Goal: Information Seeking & Learning: Check status

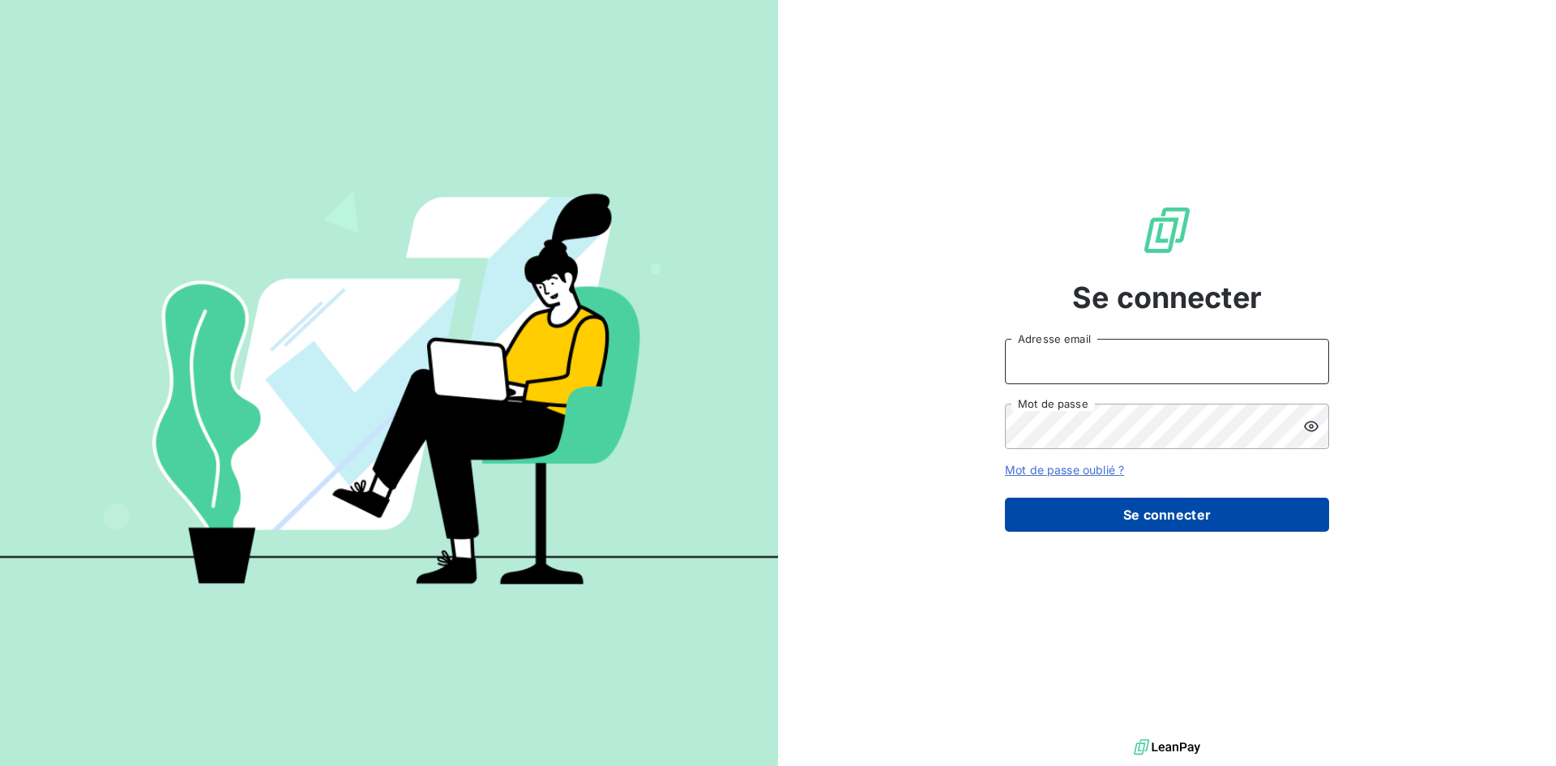
type input "[EMAIL_ADDRESS][DOMAIN_NAME]"
click at [1169, 507] on button "Se connecter" at bounding box center [1167, 515] width 324 height 34
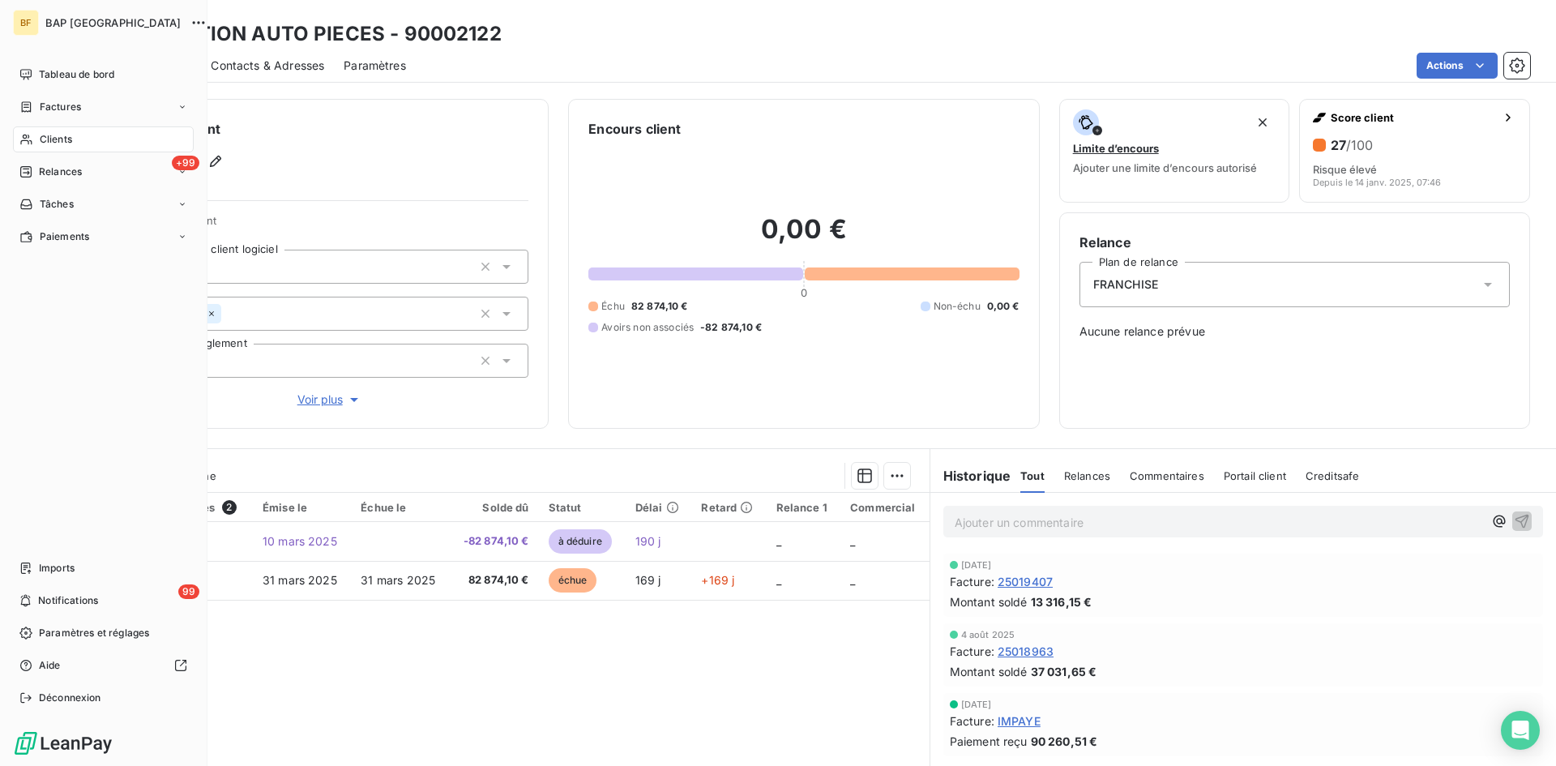
click at [92, 136] on div "Clients" at bounding box center [103, 139] width 181 height 26
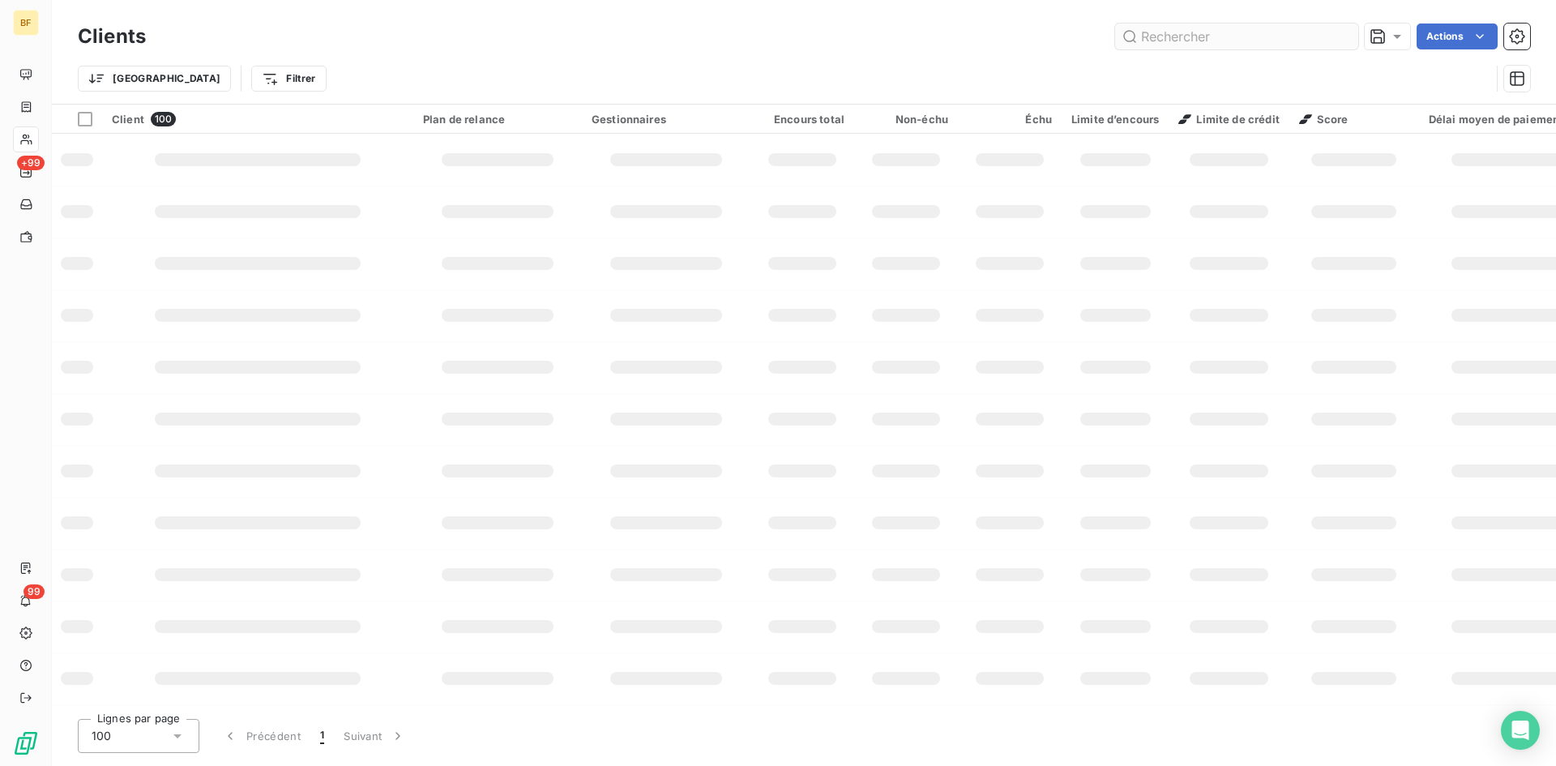
click at [1194, 36] on input "text" at bounding box center [1236, 37] width 243 height 26
type input "f"
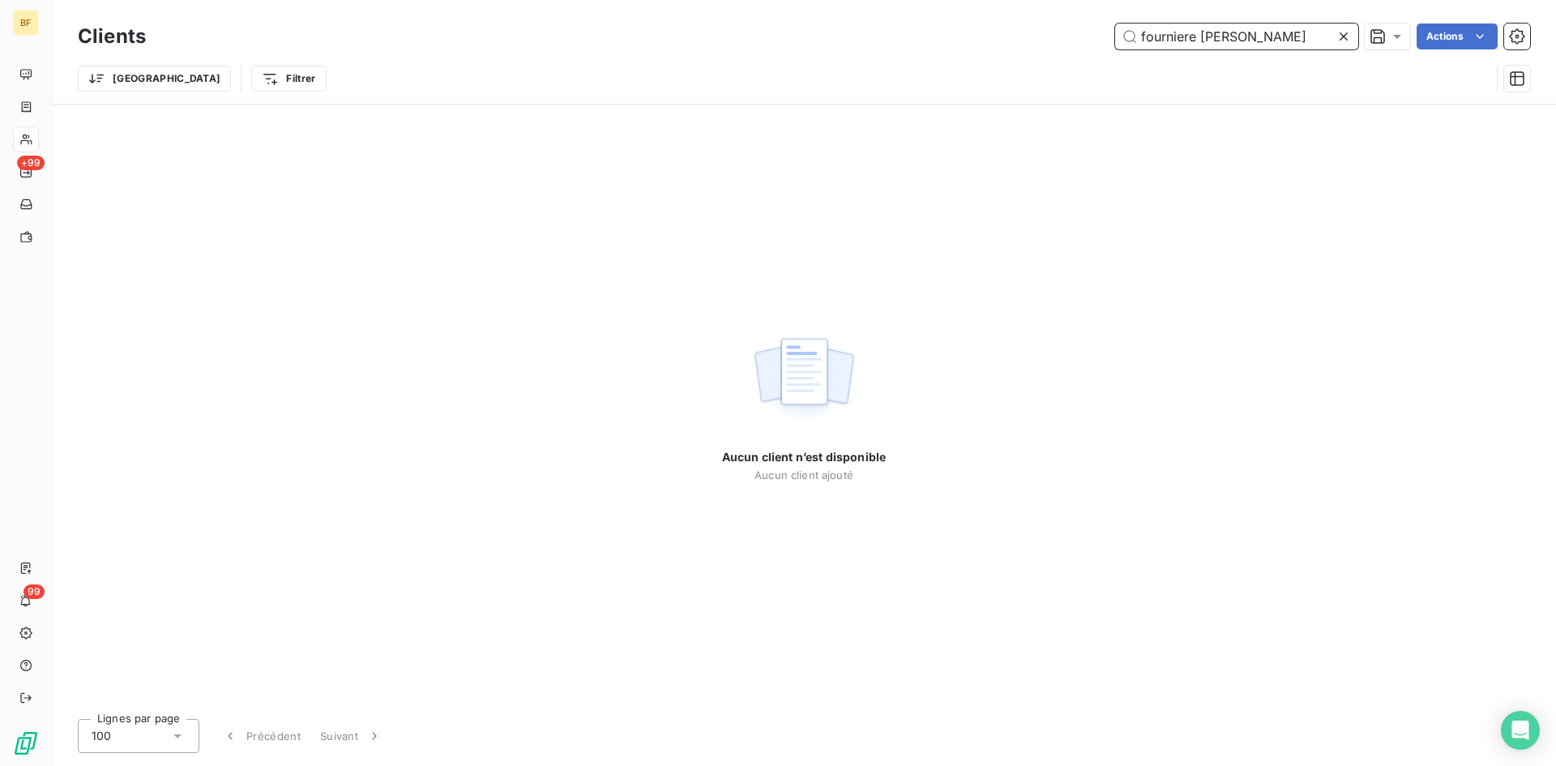
type input "fourniere [PERSON_NAME]"
click at [1336, 39] on icon at bounding box center [1344, 36] width 16 height 16
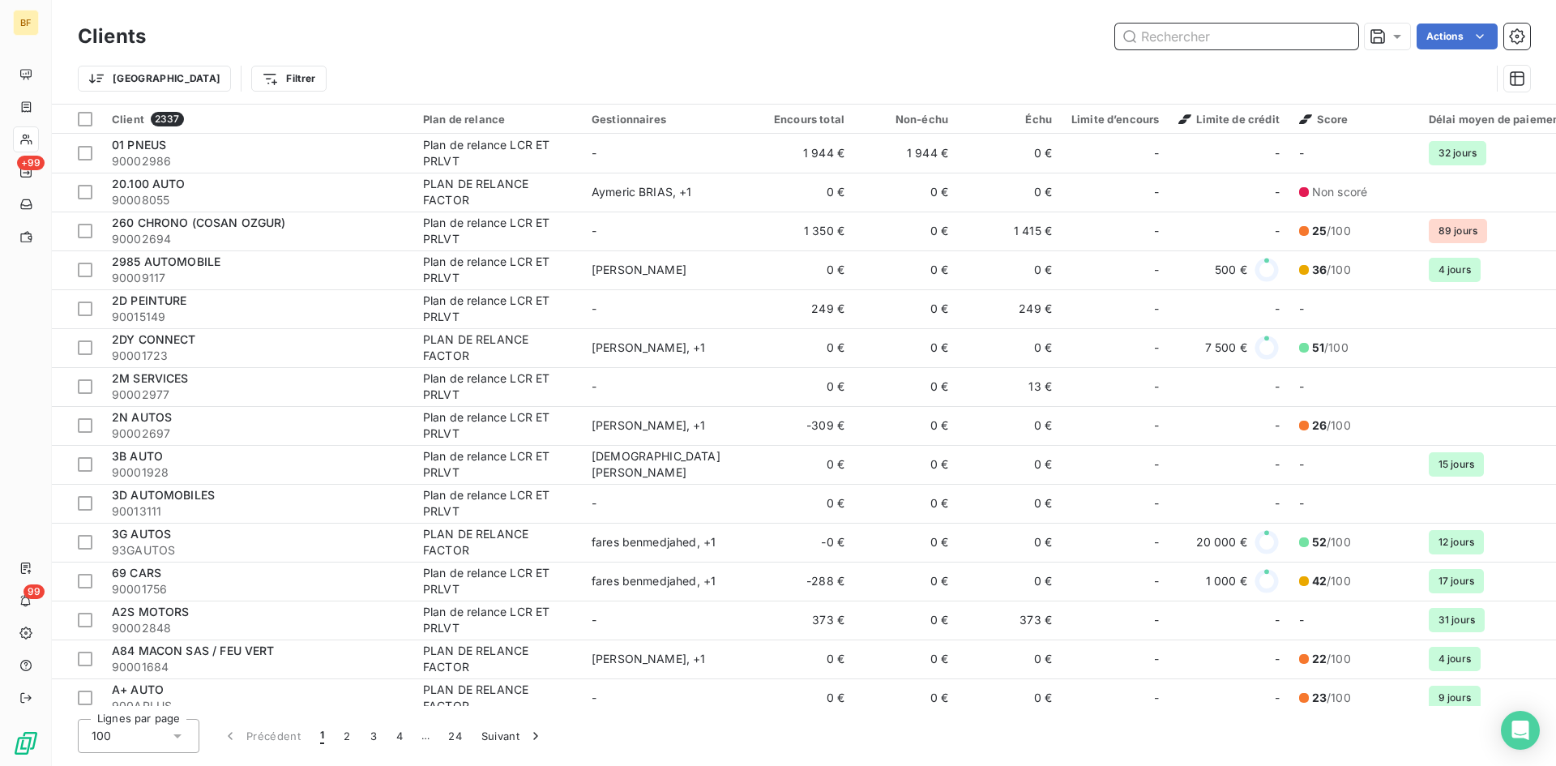
click at [1237, 35] on input "text" at bounding box center [1236, 37] width 243 height 26
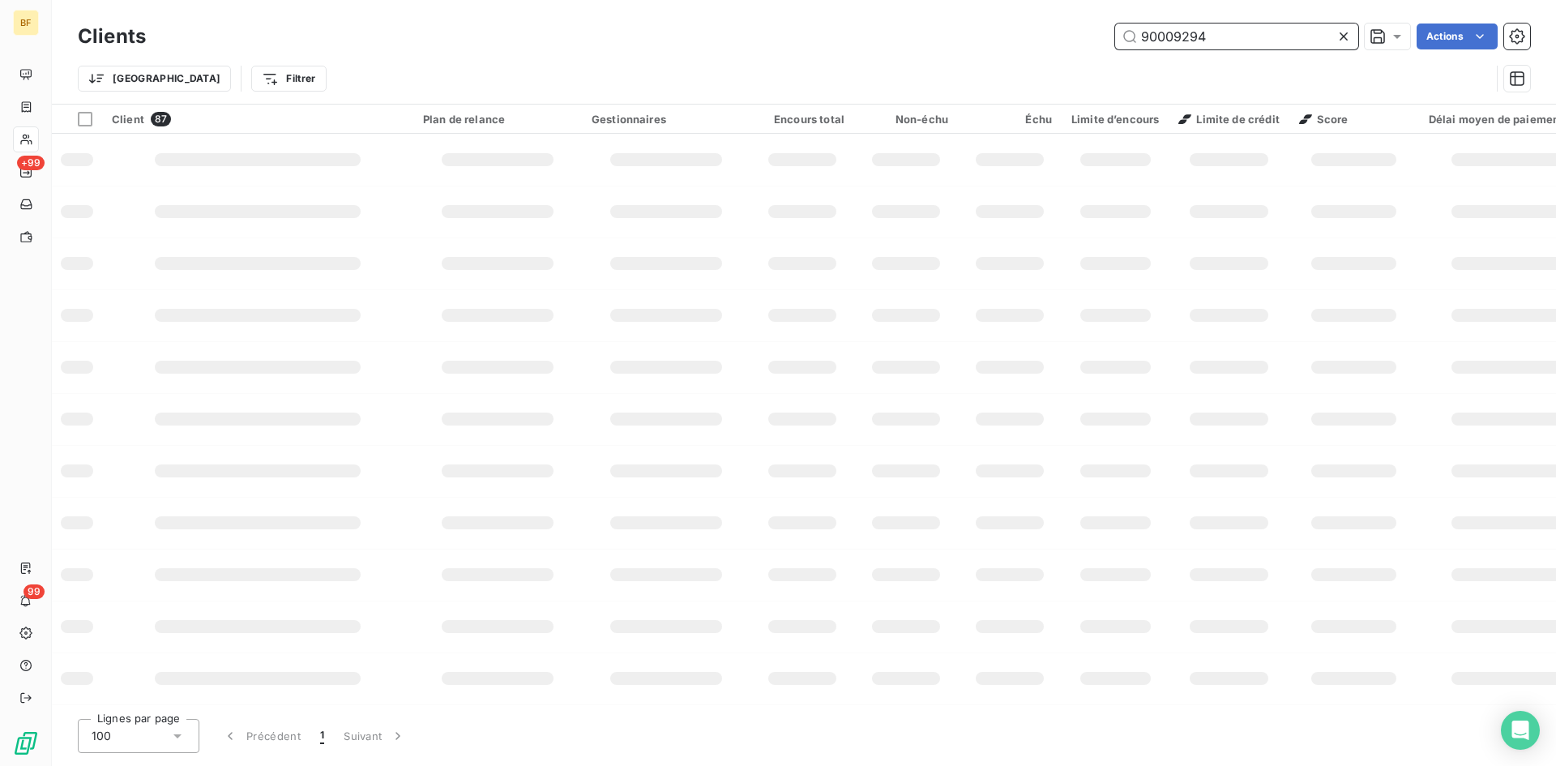
click at [1237, 34] on input "90009294" at bounding box center [1236, 37] width 243 height 26
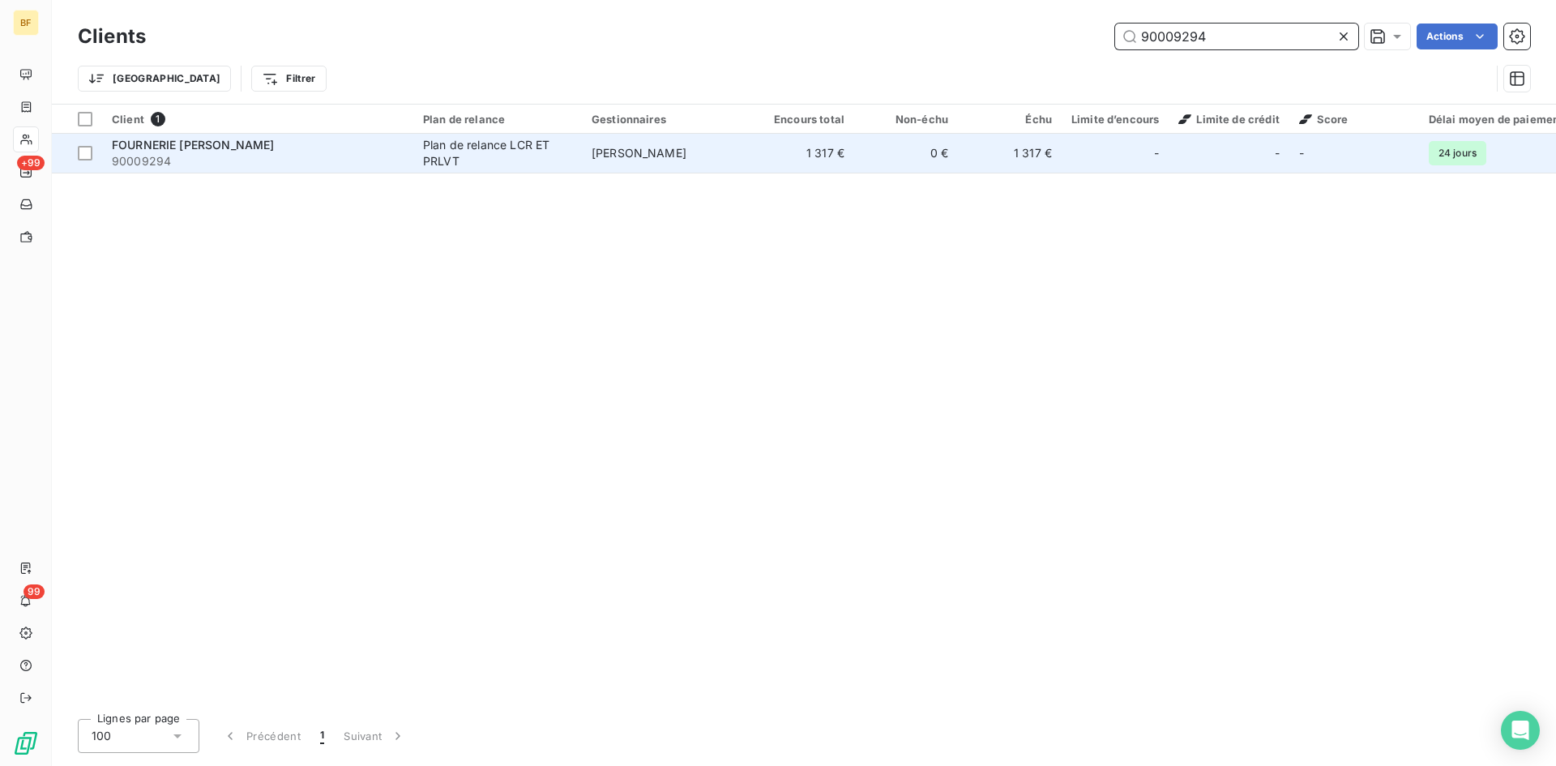
type input "90009294"
click at [137, 142] on span "FOURNERIE [PERSON_NAME]" at bounding box center [193, 145] width 162 height 14
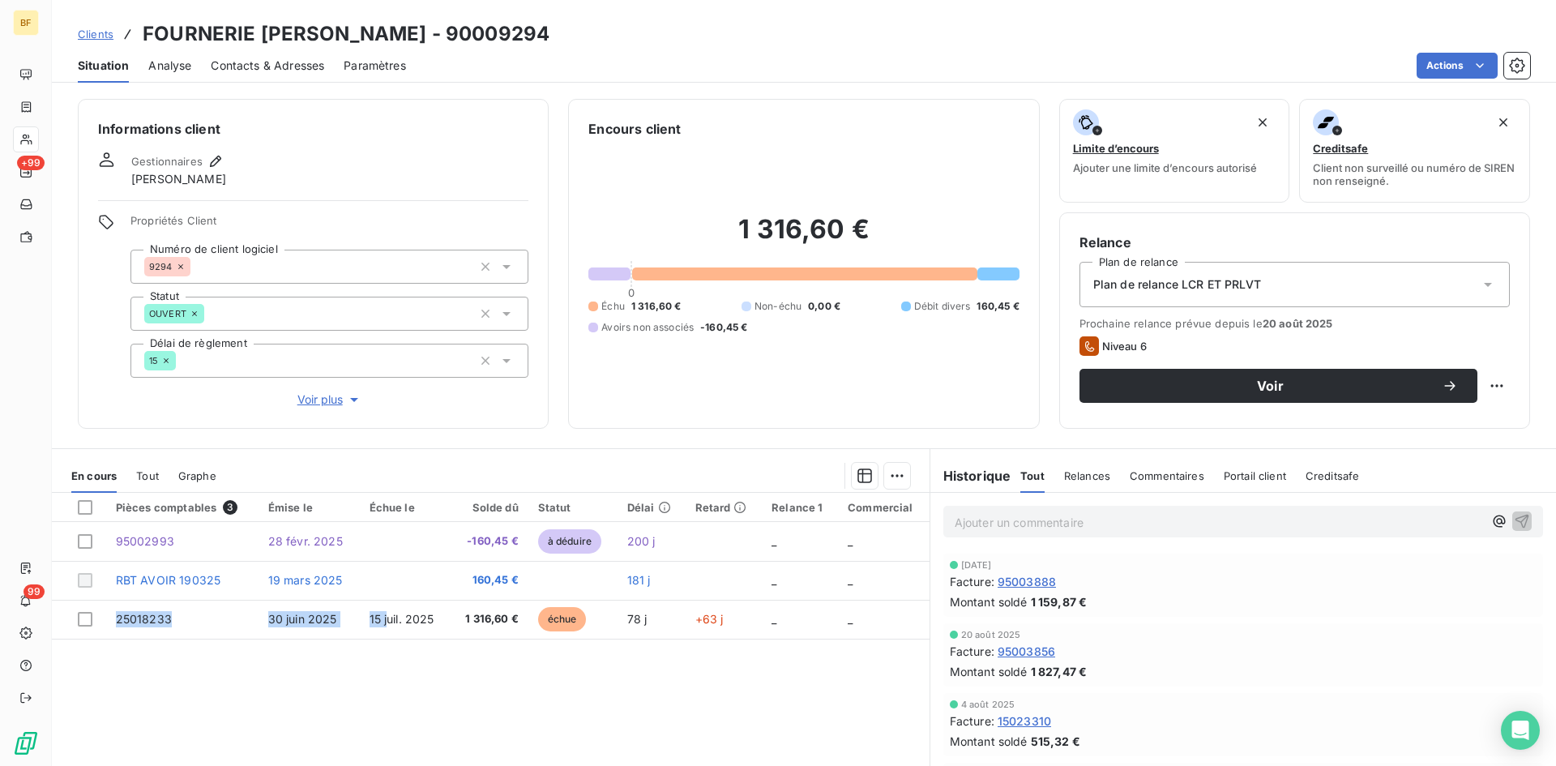
drag, startPoint x: 118, startPoint y: 622, endPoint x: 456, endPoint y: 27, distance: 685.2
click at [391, 636] on tr "25018233 [DATE] [DATE] 1 316,60 € échue 78 j +63 j _ _" at bounding box center [491, 619] width 878 height 39
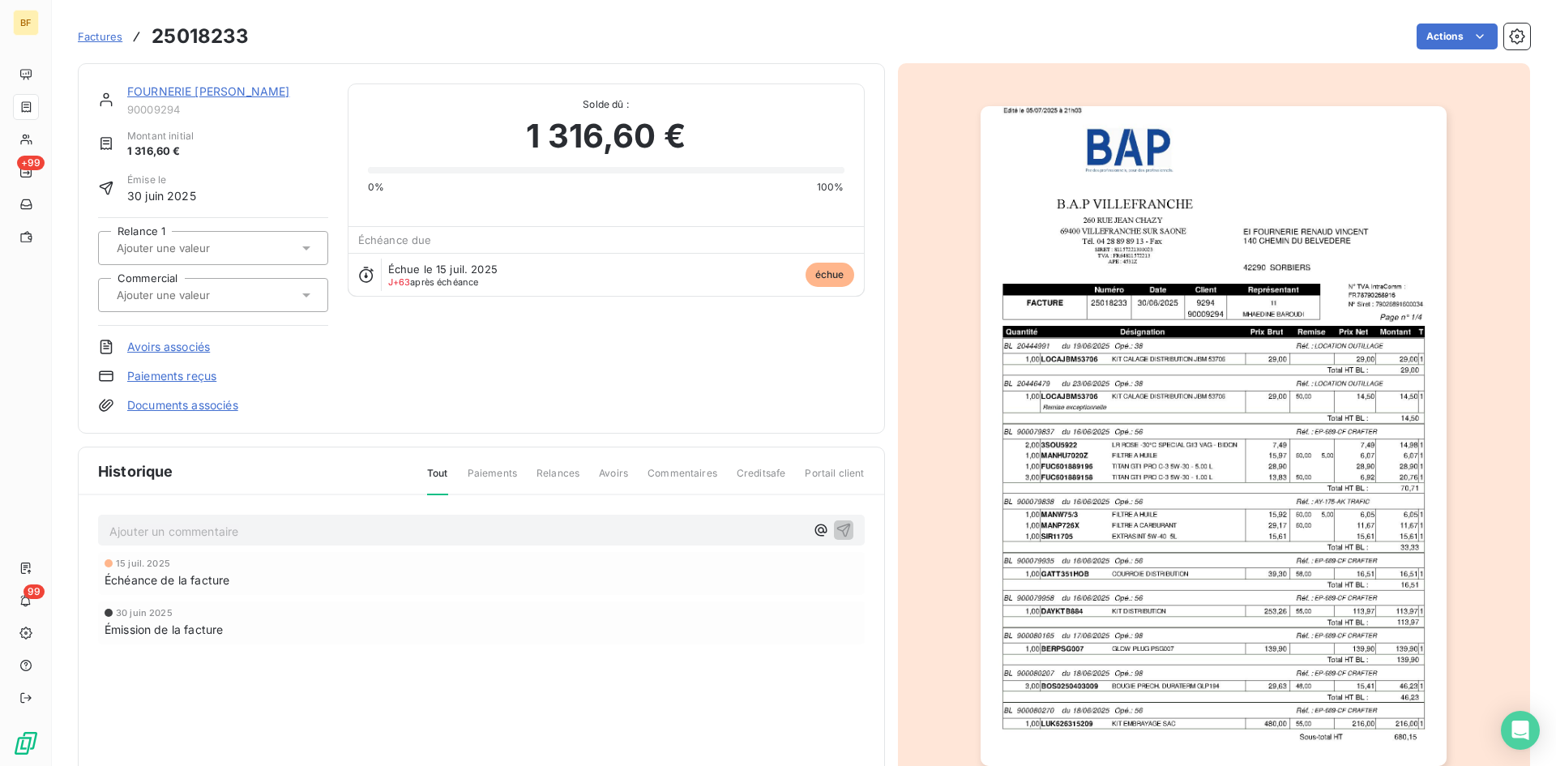
click at [110, 32] on span "Factures" at bounding box center [100, 36] width 45 height 13
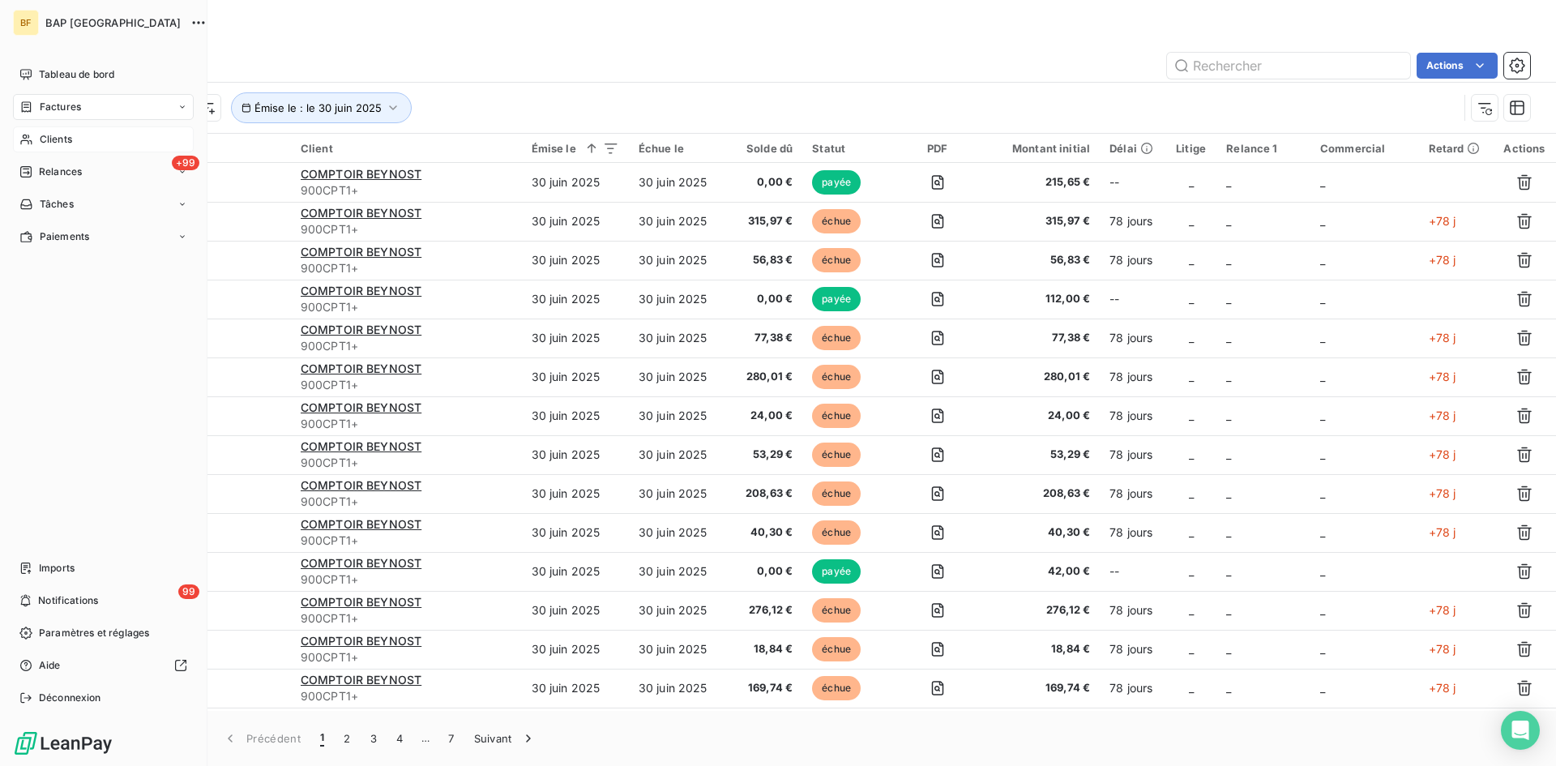
click at [69, 136] on span "Clients" at bounding box center [56, 139] width 32 height 15
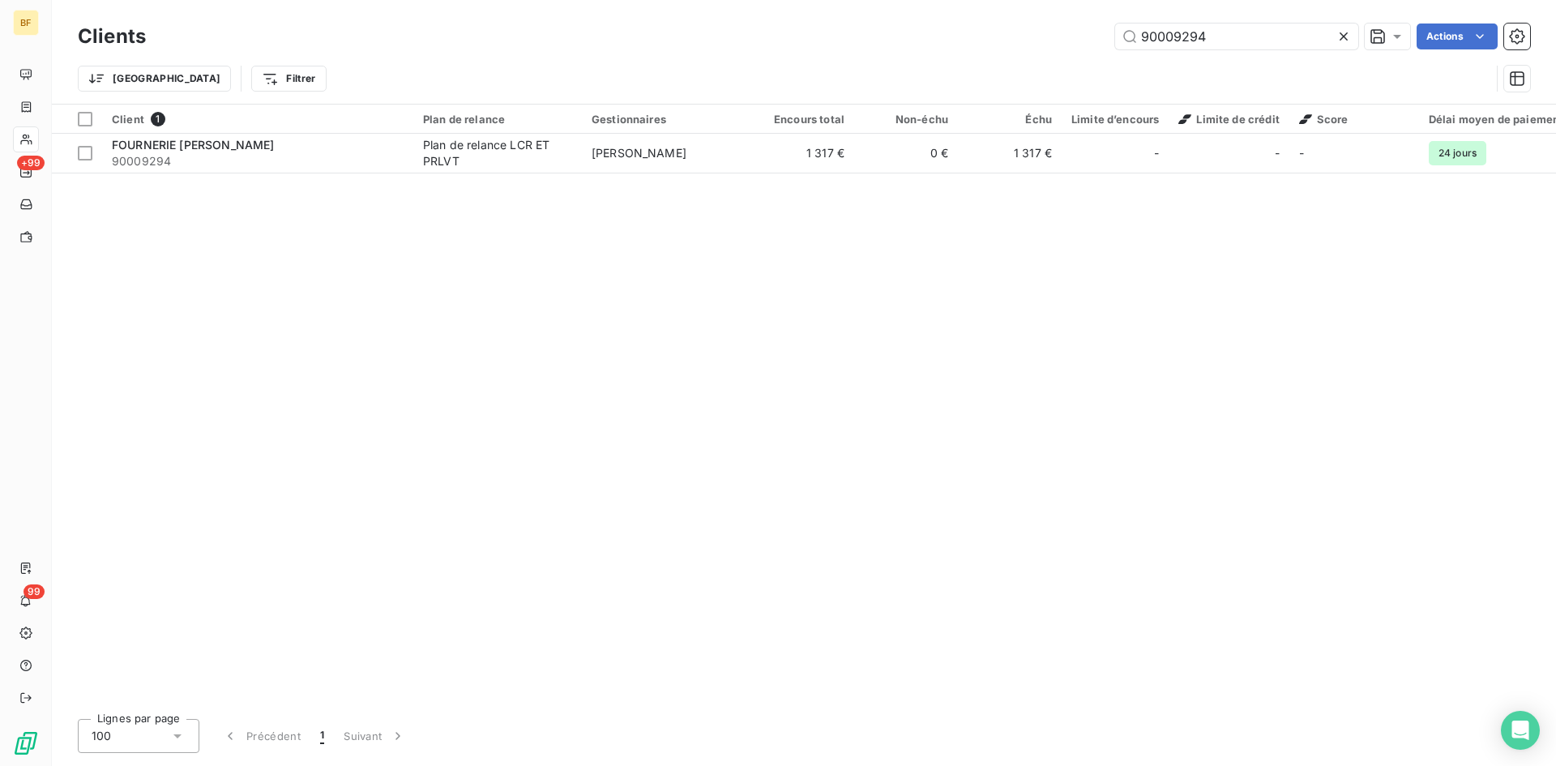
drag, startPoint x: 1238, startPoint y: 37, endPoint x: 719, endPoint y: -18, distance: 522.4
click at [719, 0] on html "BF +99 99 Clients 90009294 Actions Trier Filtrer Client 1 Plan de relance Gesti…" at bounding box center [778, 383] width 1556 height 766
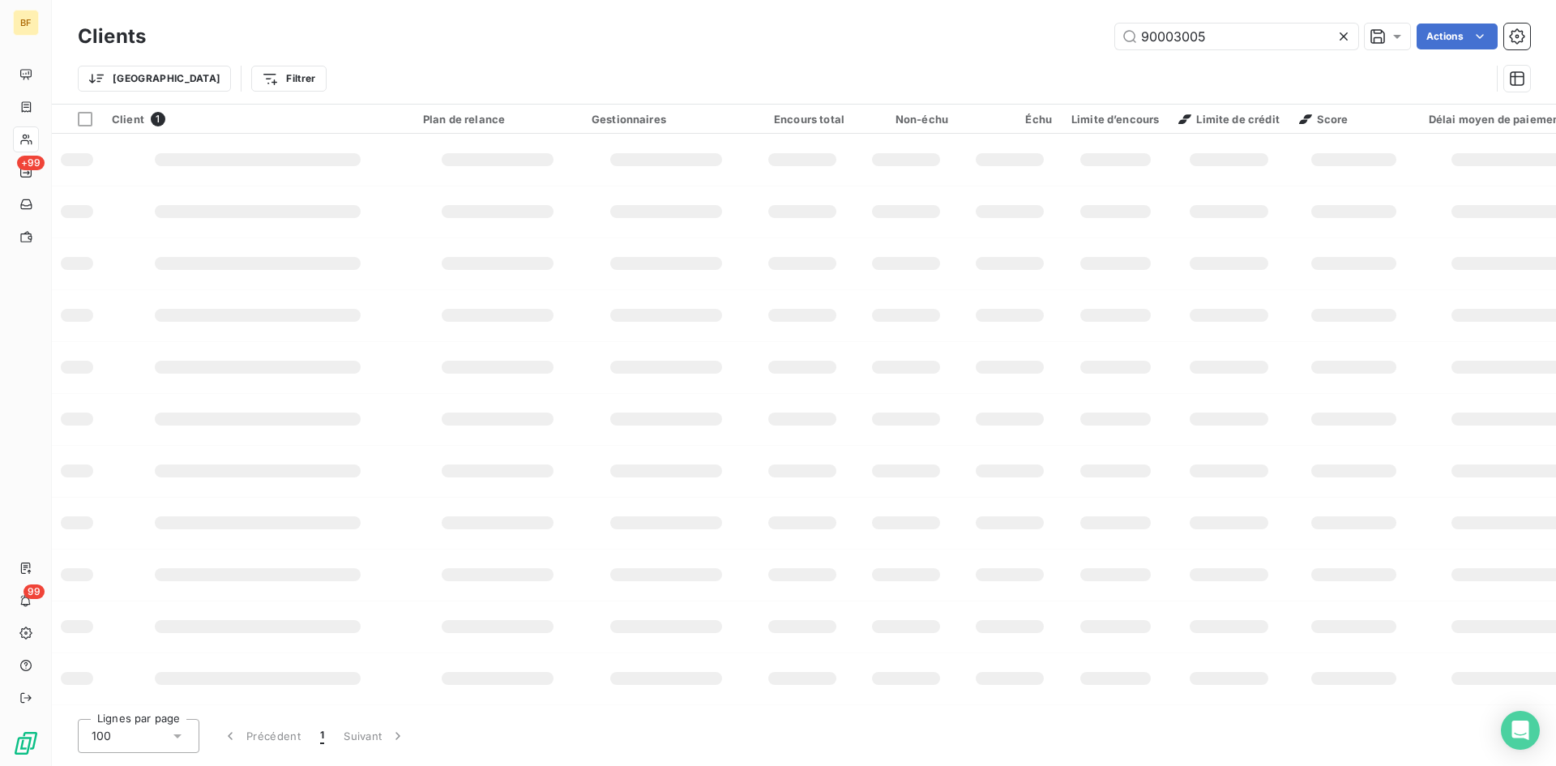
type input "90003005"
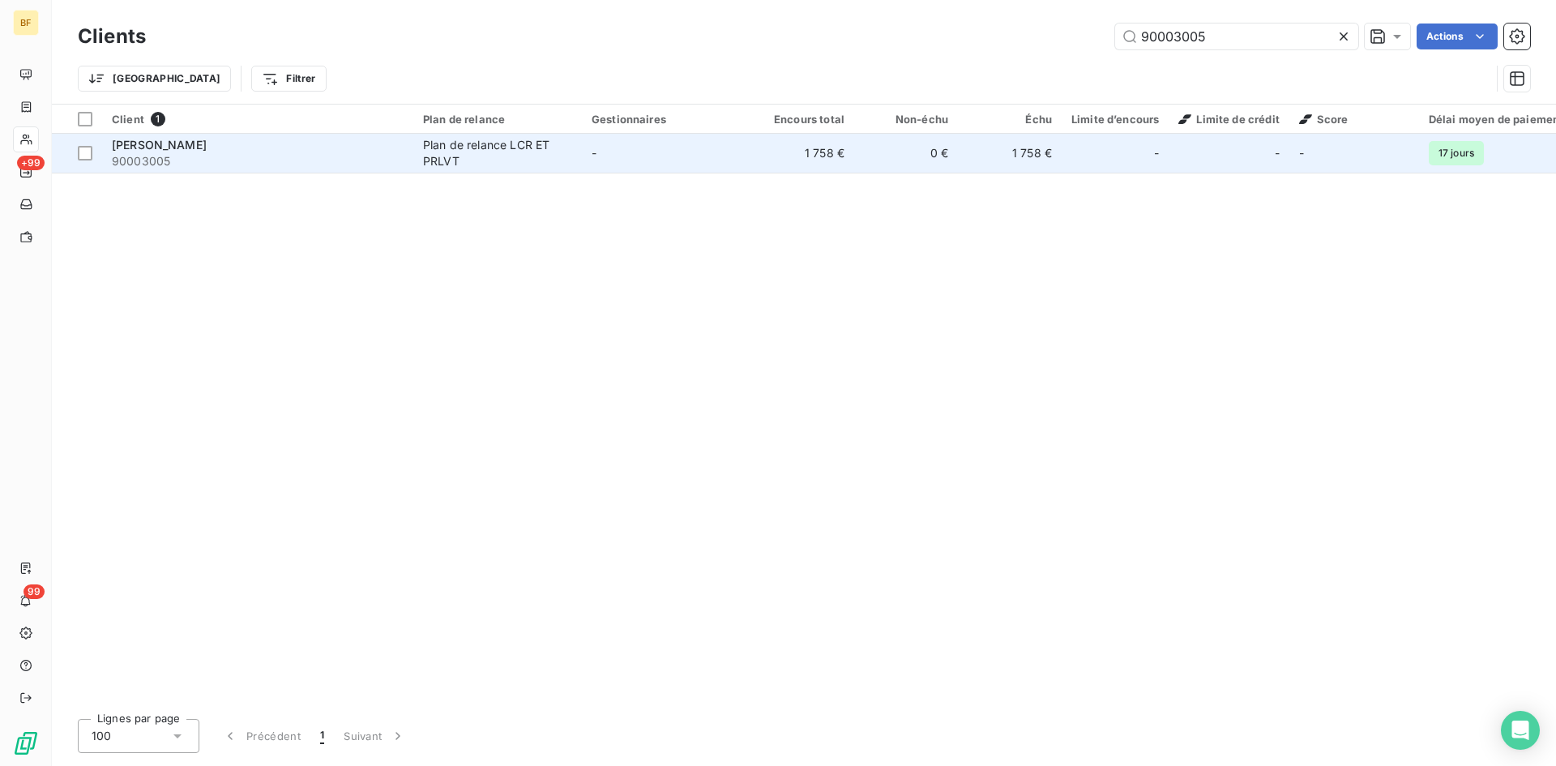
click at [190, 171] on td "[PERSON_NAME] 90003005" at bounding box center [257, 153] width 311 height 39
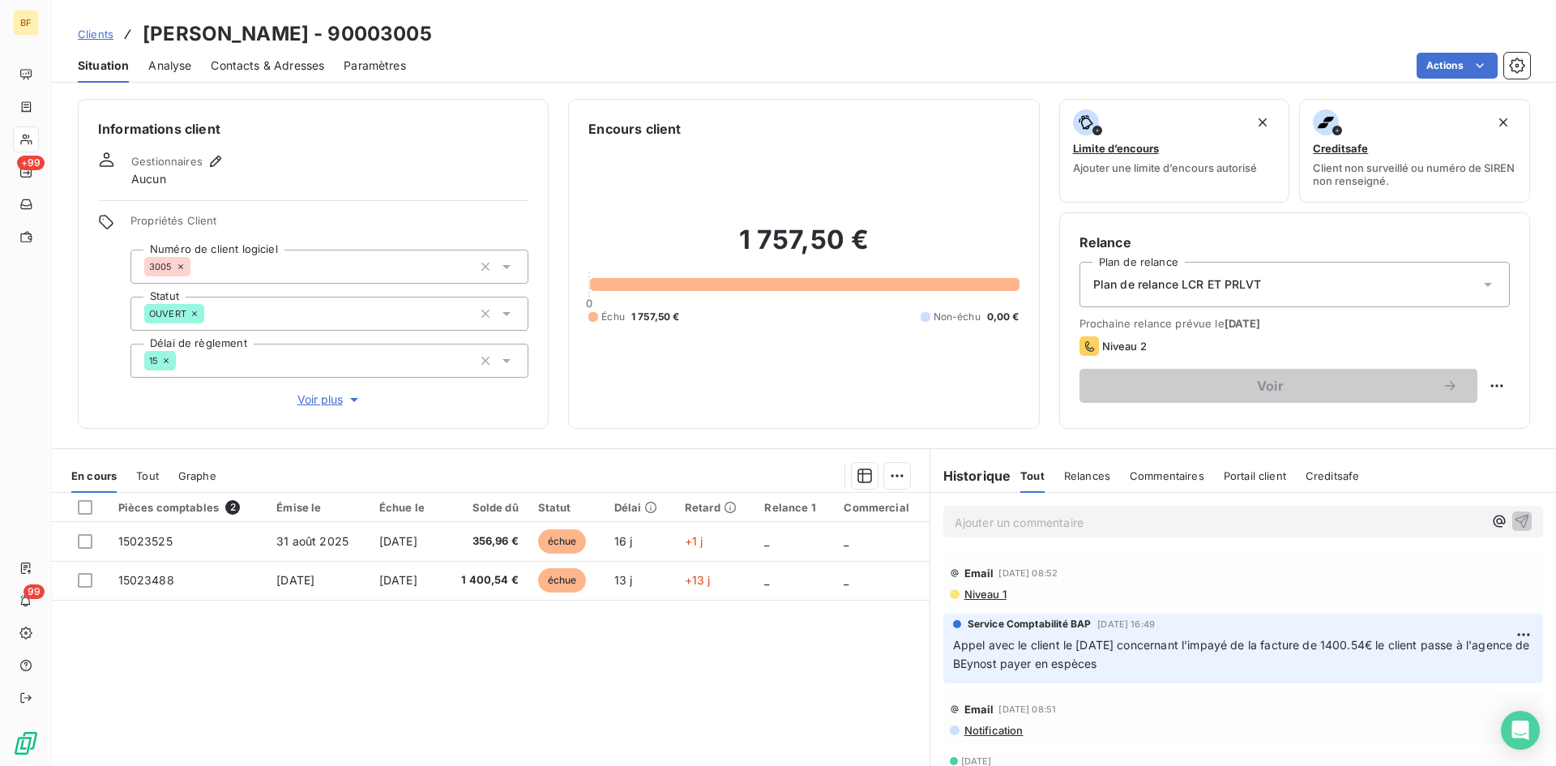
click at [1118, 575] on div "Email [DATE] 08:52" at bounding box center [1243, 573] width 587 height 26
click at [507, 318] on icon at bounding box center [506, 314] width 16 height 16
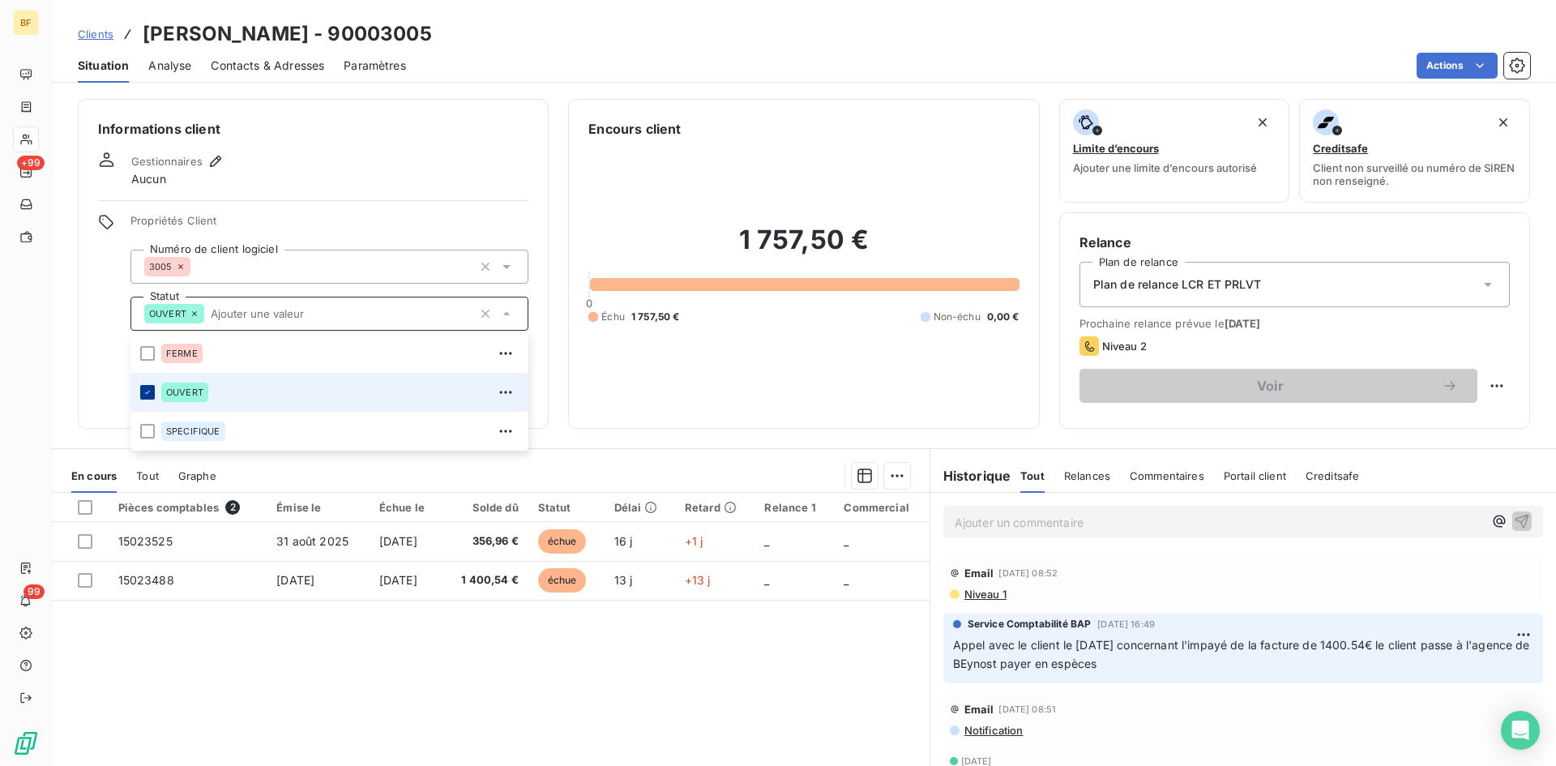
click at [140, 392] on div at bounding box center [147, 392] width 15 height 15
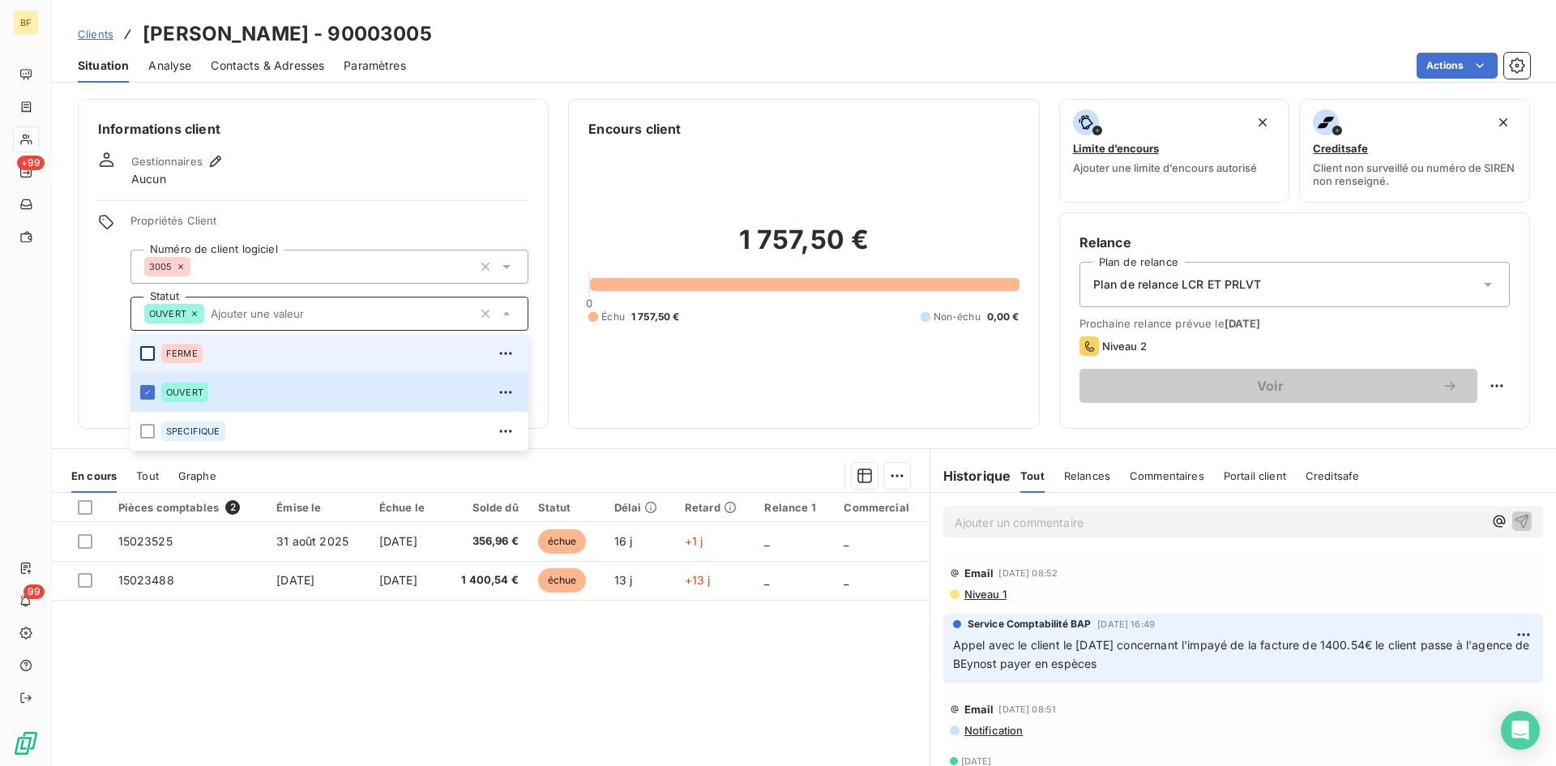
click at [147, 359] on div at bounding box center [147, 353] width 15 height 15
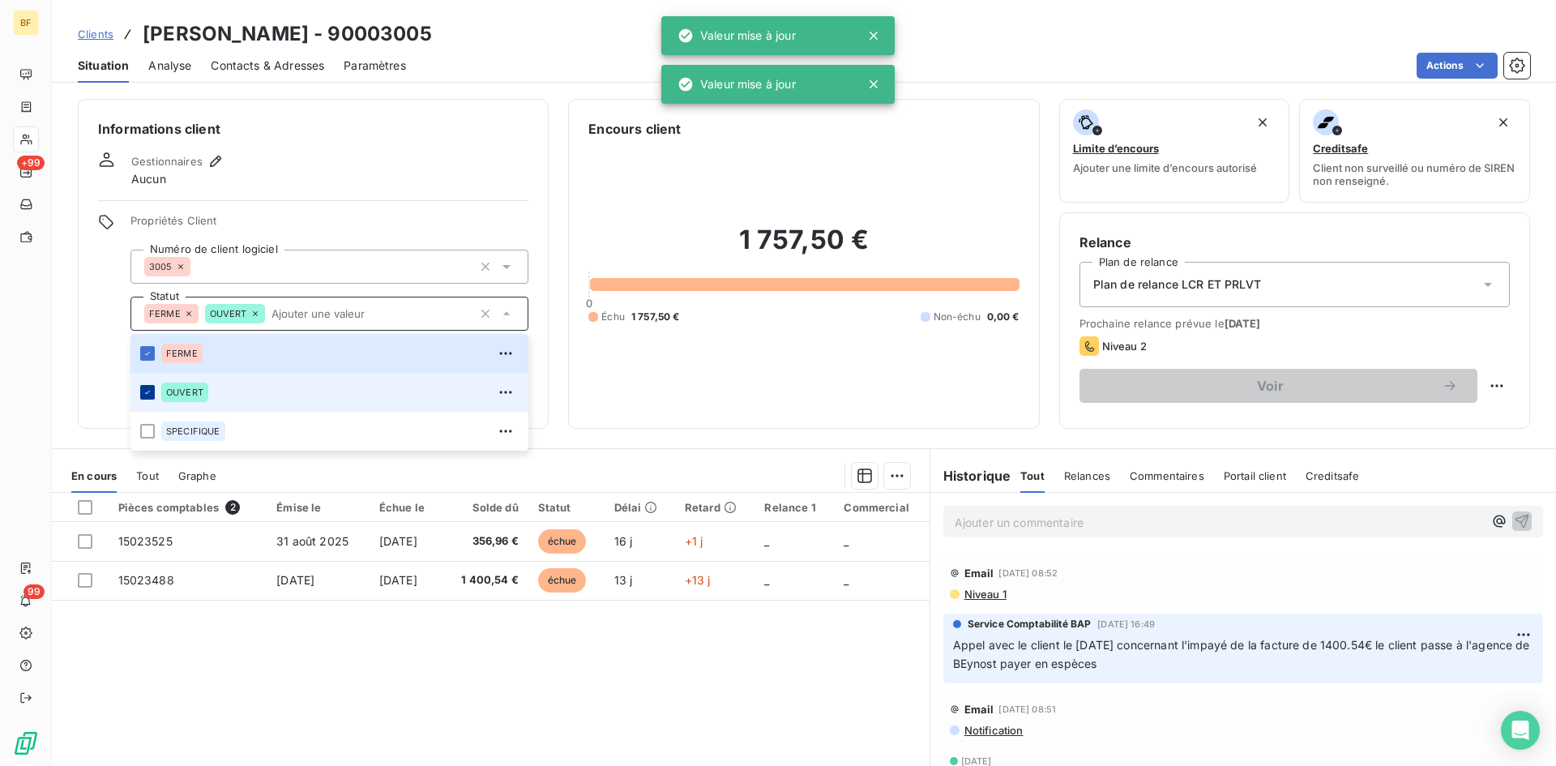
click at [148, 389] on icon at bounding box center [148, 392] width 10 height 10
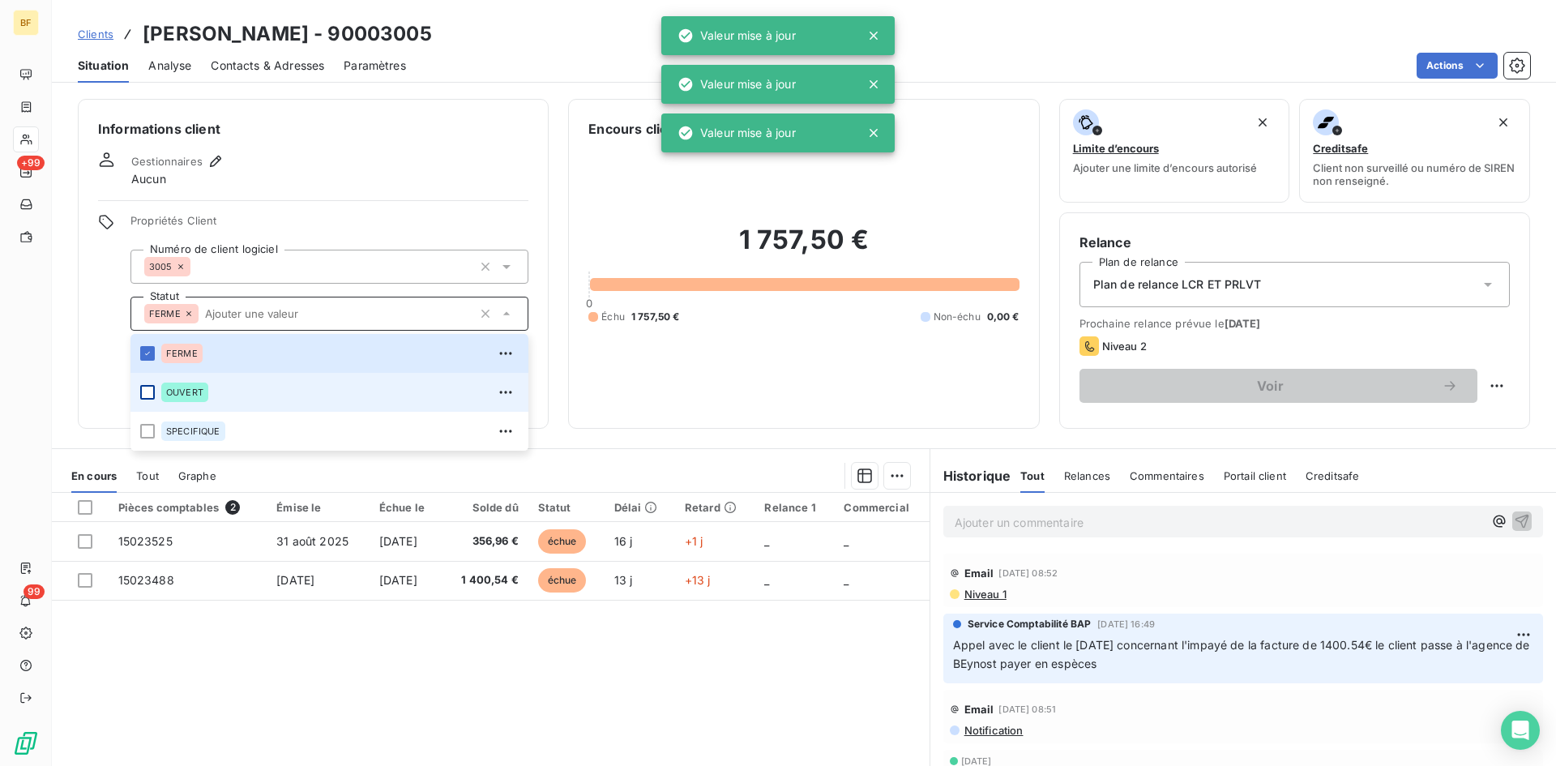
click at [704, 428] on div "Encours client 1 757,50 € 0 Échu 1 757,50 € Non-échu 0,00 €" at bounding box center [803, 264] width 471 height 330
